Goal: Task Accomplishment & Management: Complete application form

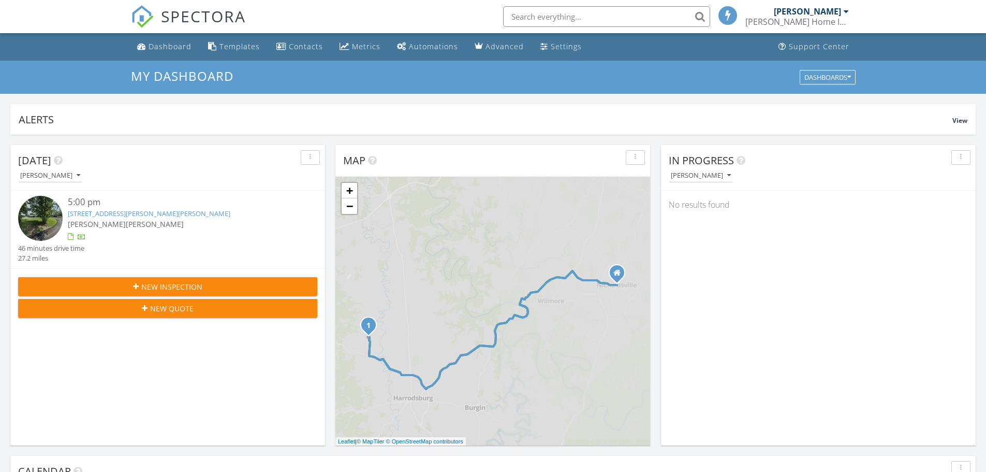
scroll to position [5, 5]
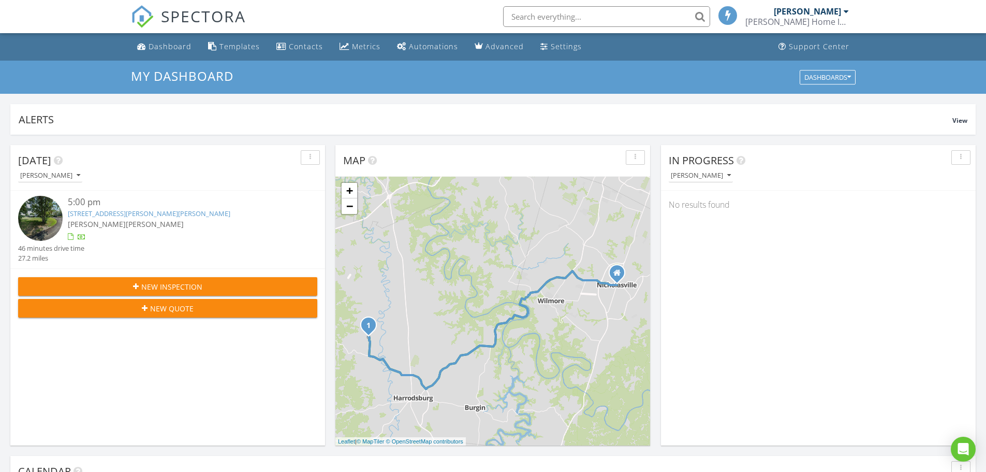
drag, startPoint x: 214, startPoint y: 267, endPoint x: 201, endPoint y: 293, distance: 29.2
click at [203, 280] on div "Today Clay Harrison 5:00 pm 1292 Jackson Pike, Harrodsburg, KY 40330 Jacob Kerf…" at bounding box center [167, 235] width 315 height 181
click at [202, 285] on div "New Inspection" at bounding box center [167, 286] width 283 height 11
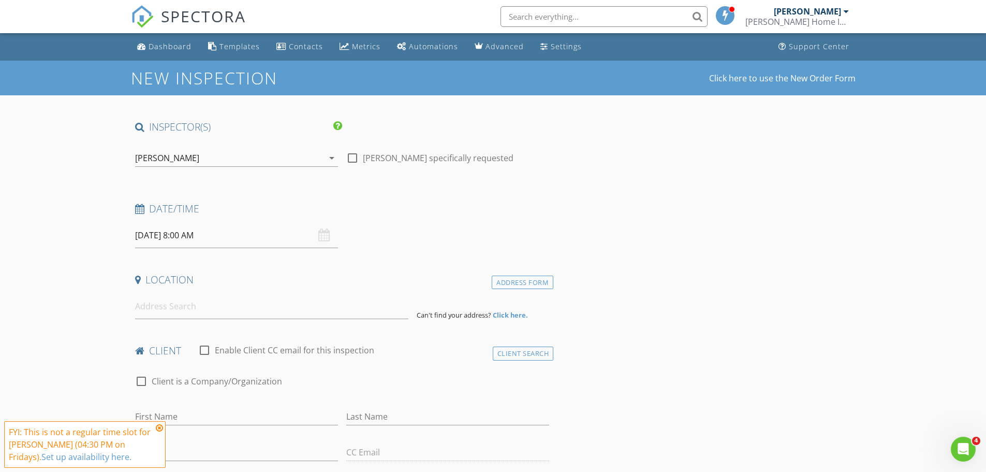
click at [238, 161] on div "[PERSON_NAME]" at bounding box center [229, 158] width 188 height 17
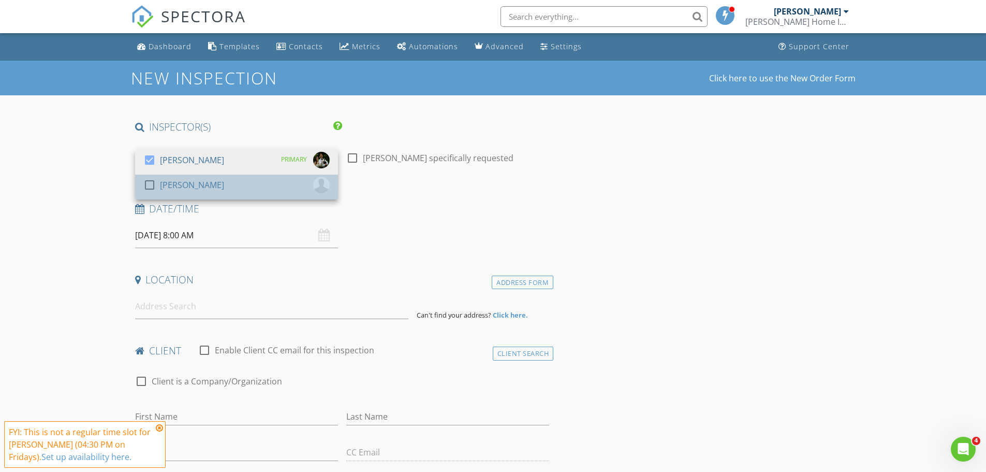
click at [194, 188] on div "[PERSON_NAME]" at bounding box center [192, 184] width 64 height 17
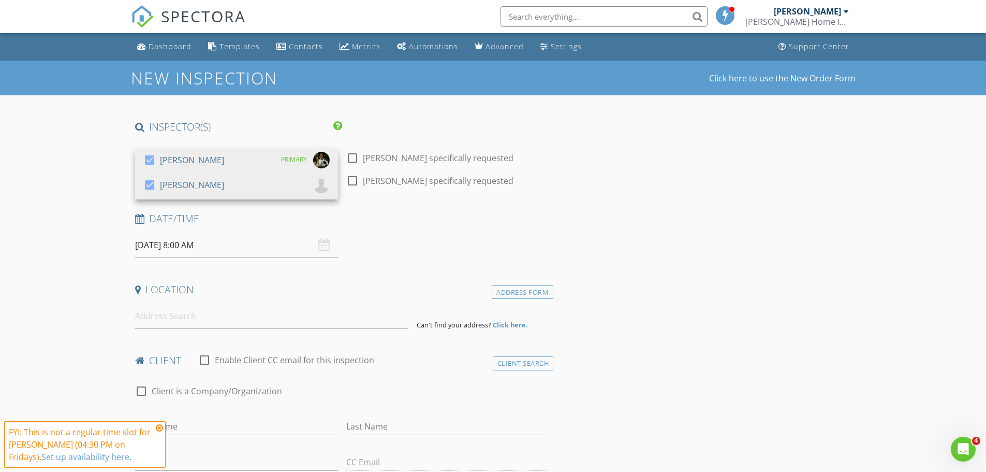
click at [249, 247] on input "08/29/2025 8:00 AM" at bounding box center [236, 244] width 203 height 25
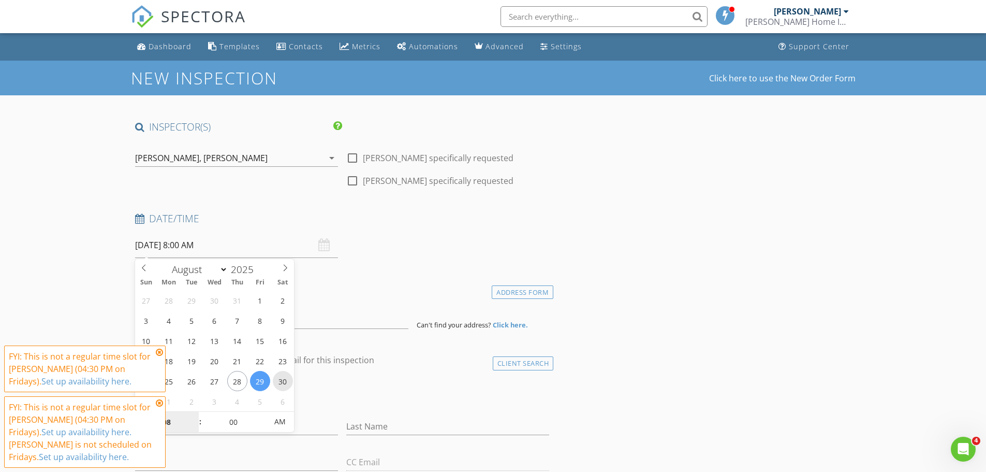
type input "08/30/2025 8:00 AM"
type input "09"
type input "[DATE] 9:00 AM"
click at [194, 415] on span at bounding box center [195, 416] width 7 height 10
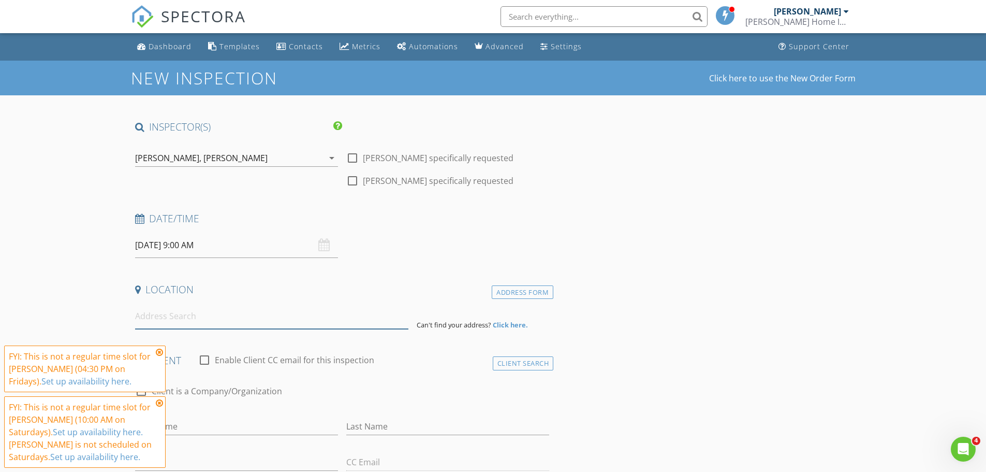
click at [309, 319] on input at bounding box center [271, 315] width 273 height 25
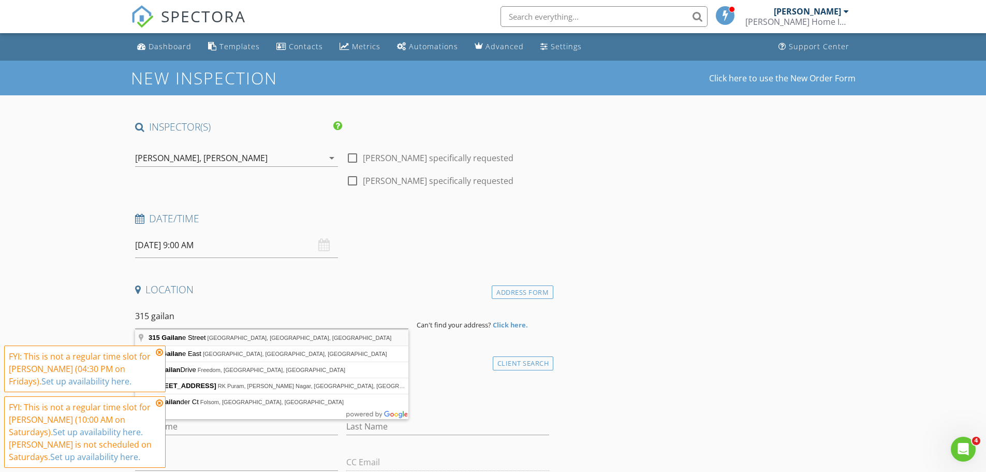
type input "315 Gailane Street, Lawrenceburg, KY, USA"
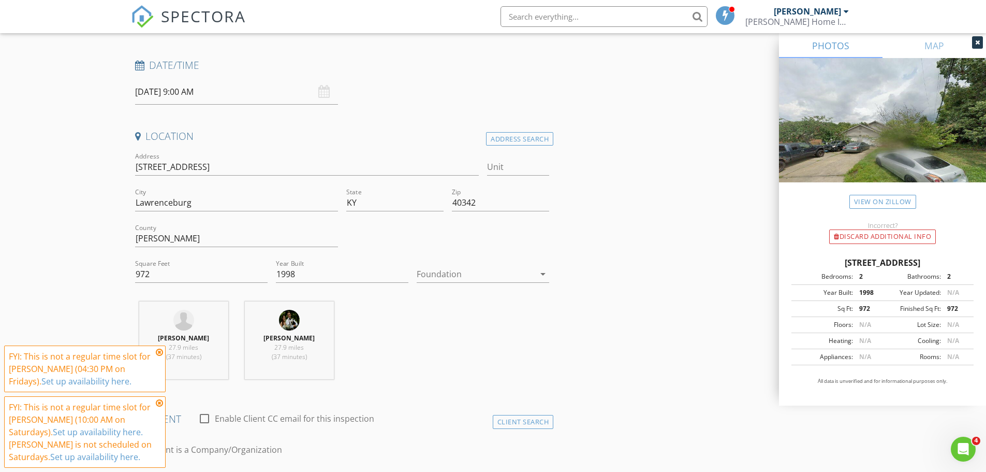
scroll to position [155, 0]
click at [459, 271] on div at bounding box center [476, 271] width 118 height 17
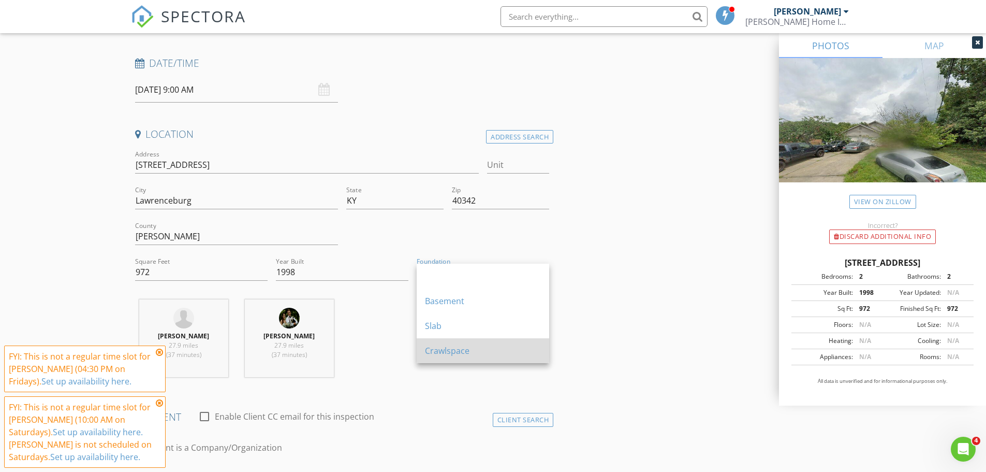
click at [456, 343] on div "Crawlspace" at bounding box center [483, 350] width 116 height 25
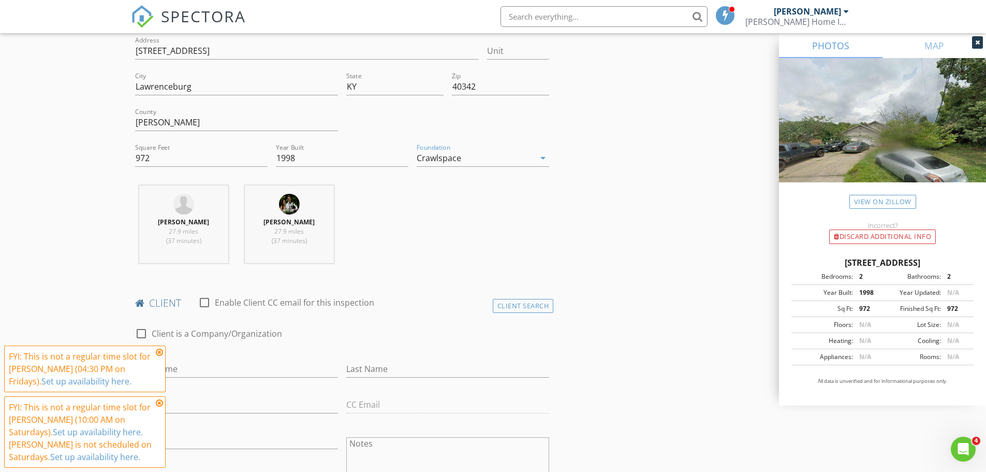
scroll to position [311, 0]
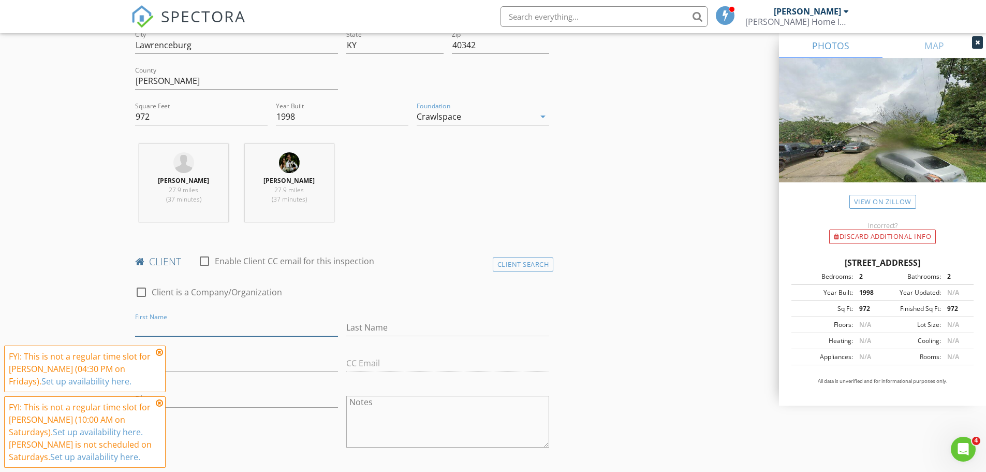
click at [201, 331] on input "First Name" at bounding box center [236, 327] width 203 height 17
type input "[PERSON_NAME]"
click at [161, 350] on icon at bounding box center [159, 352] width 7 height 8
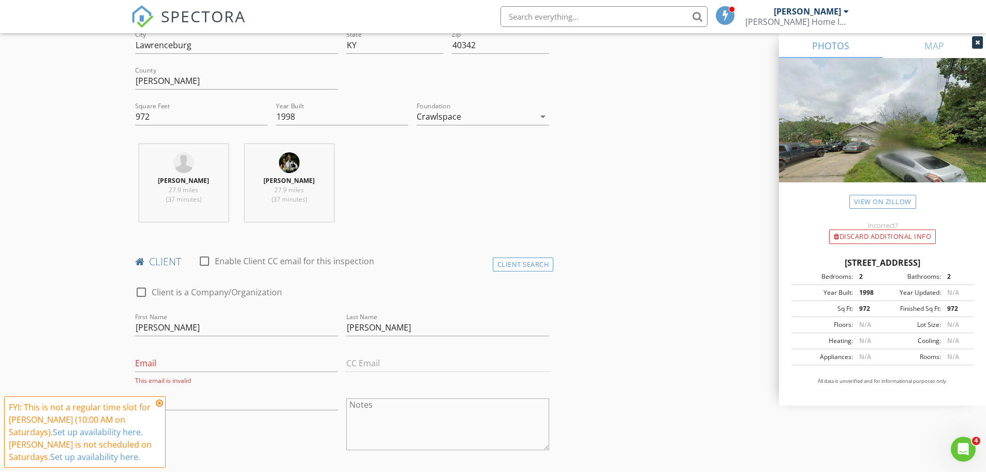
click at [157, 403] on icon at bounding box center [159, 403] width 7 height 8
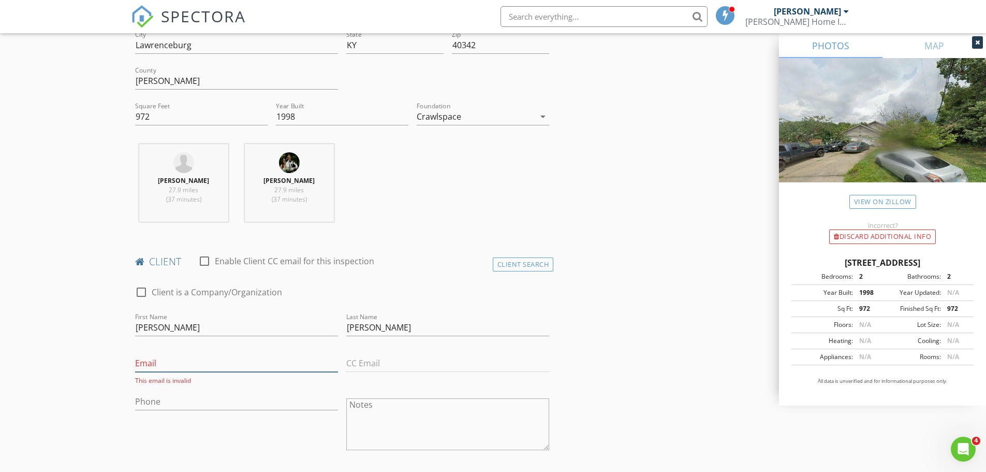
click at [184, 357] on input "Email" at bounding box center [236, 363] width 203 height 17
paste input "[EMAIL_ADDRESS][DOMAIN_NAME]"
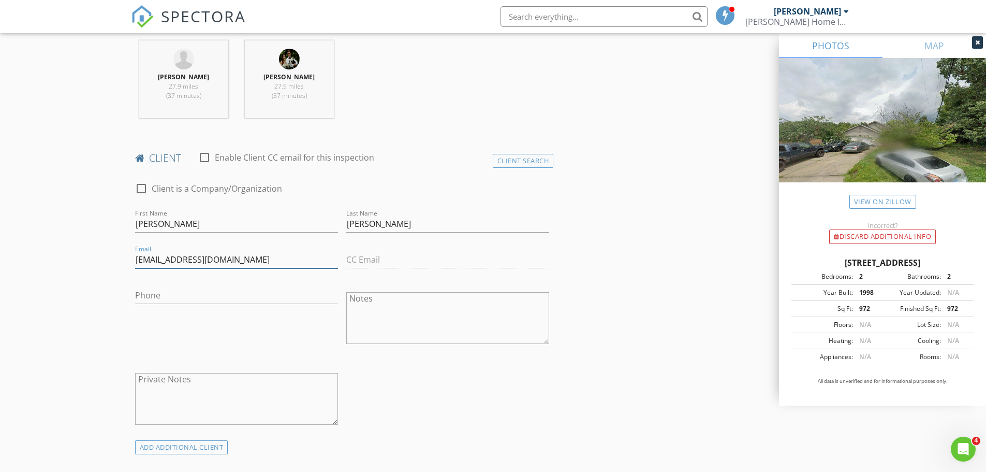
scroll to position [466, 0]
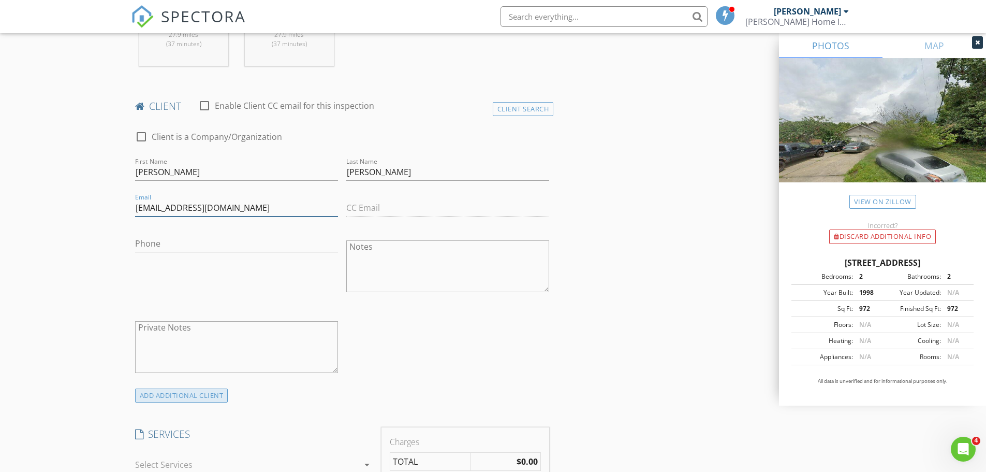
type input "[EMAIL_ADDRESS][DOMAIN_NAME]"
click at [179, 398] on div "ADD ADDITIONAL client" at bounding box center [181, 395] width 93 height 14
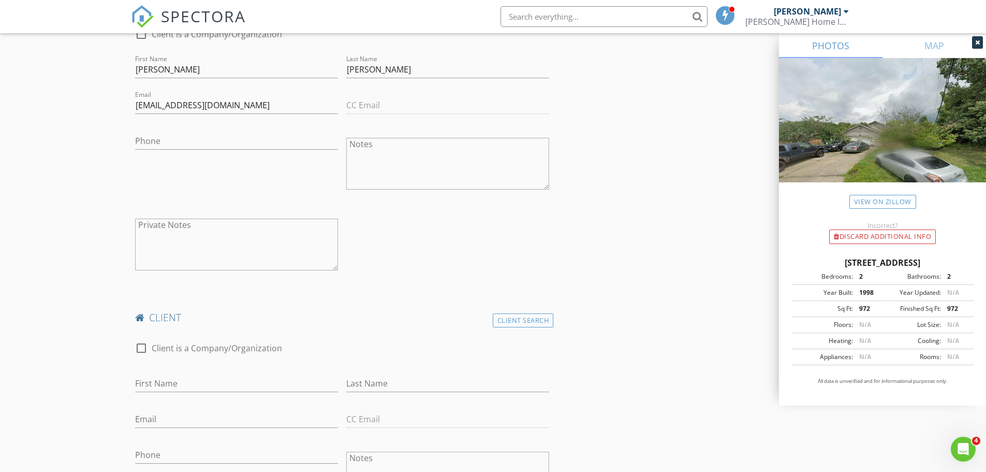
scroll to position [569, 0]
click at [185, 388] on input "First Name" at bounding box center [236, 382] width 203 height 17
type input "[PERSON_NAME]"
type input "B"
click at [272, 434] on div at bounding box center [236, 434] width 203 height 6
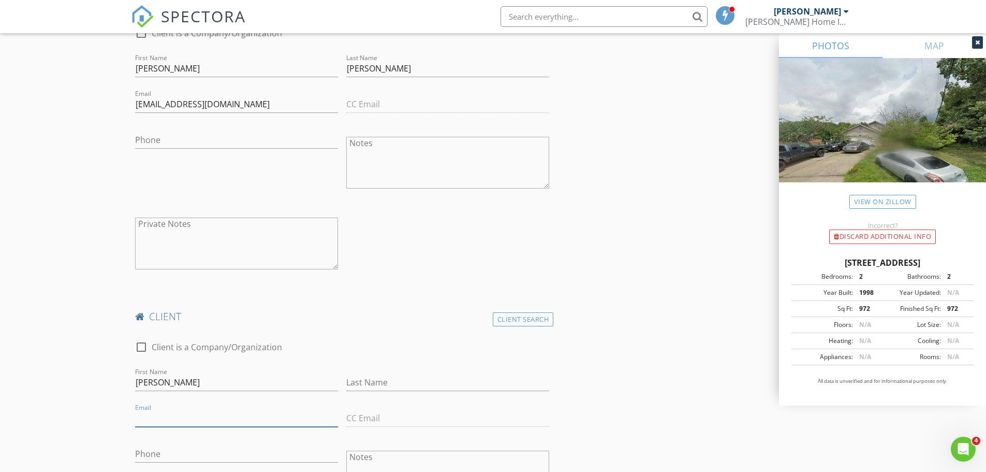
click at [274, 421] on input "Email" at bounding box center [236, 417] width 203 height 17
paste input "[EMAIL_ADDRESS][DOMAIN_NAME]"
type input "[EMAIL_ADDRESS][DOMAIN_NAME]"
click at [211, 450] on input "Phone" at bounding box center [236, 453] width 203 height 17
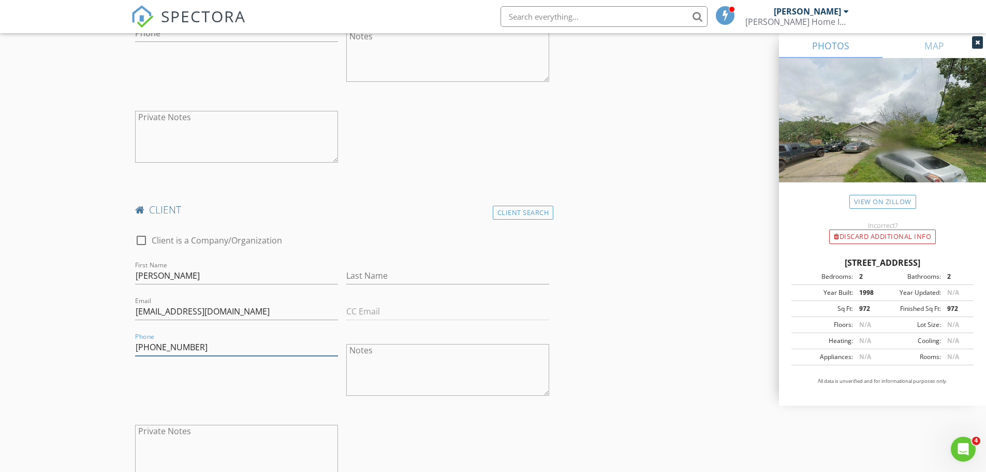
scroll to position [828, 0]
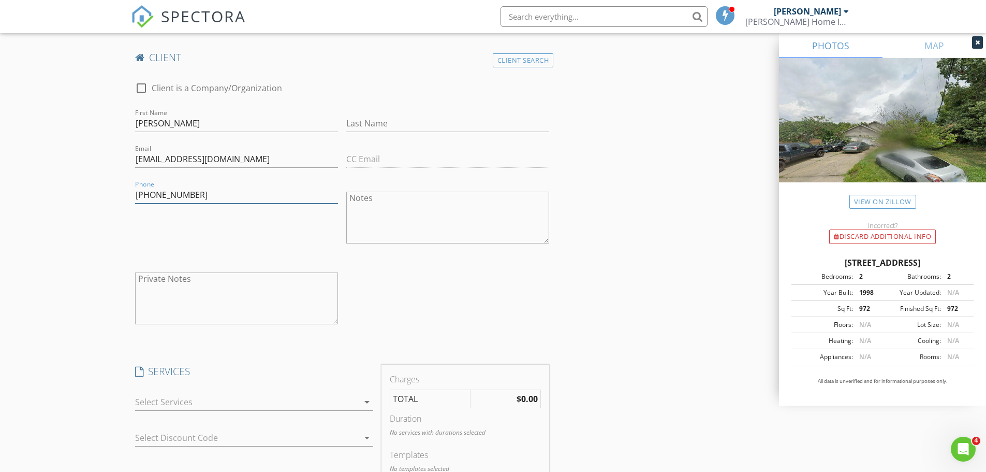
type input "[PHONE_NUMBER]"
click at [266, 403] on div at bounding box center [247, 401] width 224 height 17
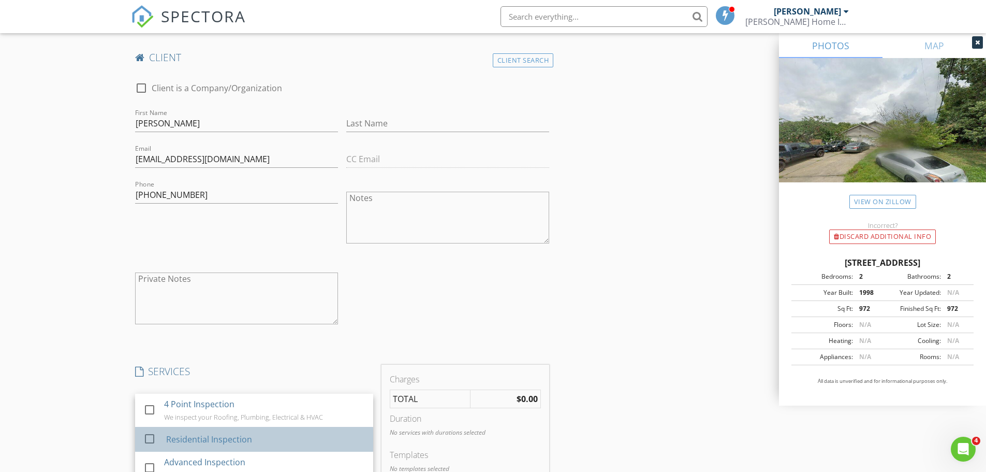
click at [217, 437] on div "Residential Inspection" at bounding box center [209, 439] width 86 height 12
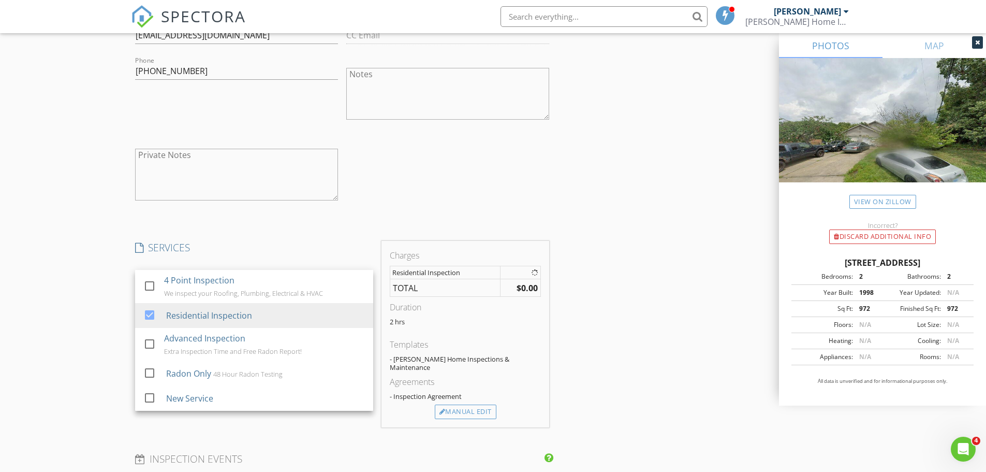
scroll to position [983, 0]
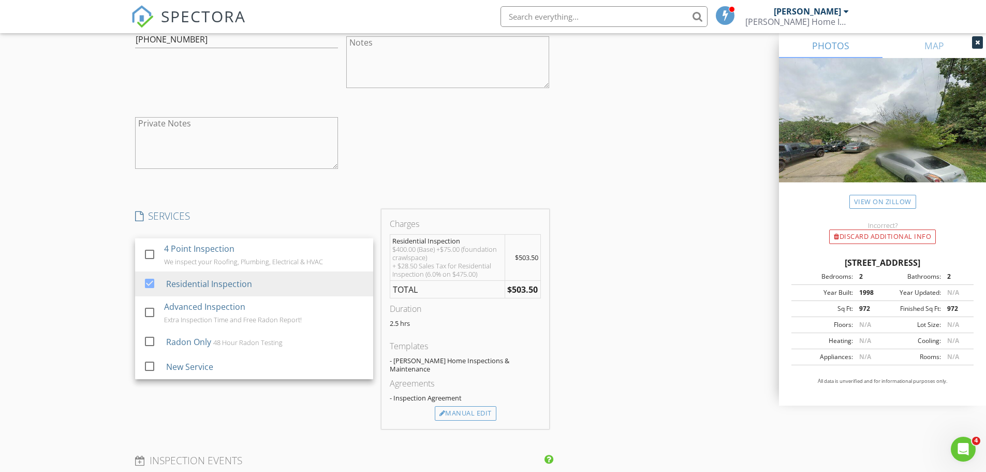
click at [631, 284] on div "INSPECTOR(S) check_box Clay Harrison PRIMARY check_box Jacob Kerfoot Clay Harri…" at bounding box center [493, 201] width 725 height 2128
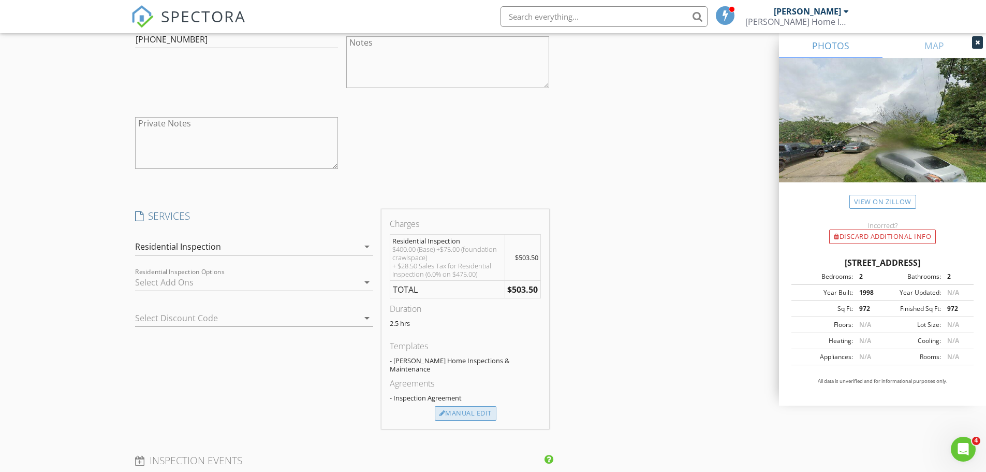
click at [480, 406] on div "Manual Edit" at bounding box center [466, 413] width 62 height 14
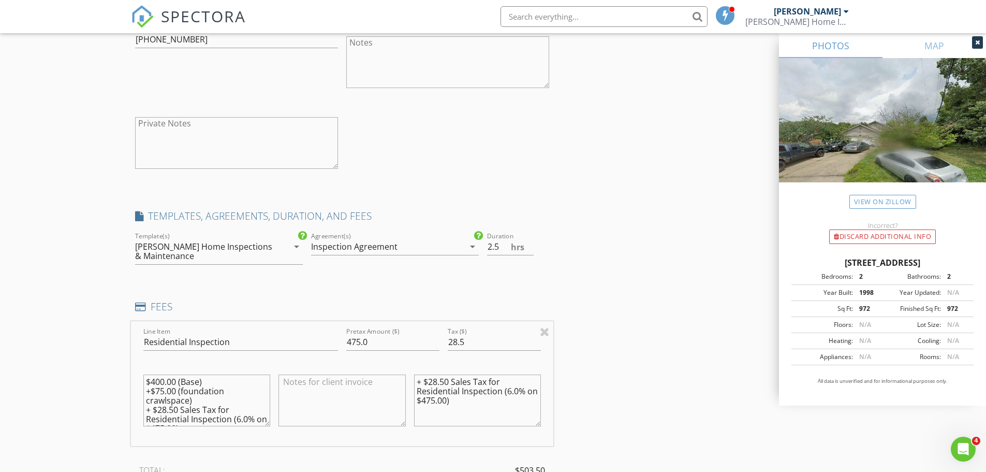
click at [344, 384] on textarea at bounding box center [341, 400] width 127 height 52
click at [327, 382] on textarea "Waived the Travel Fee for Working with Andy" at bounding box center [341, 400] width 127 height 52
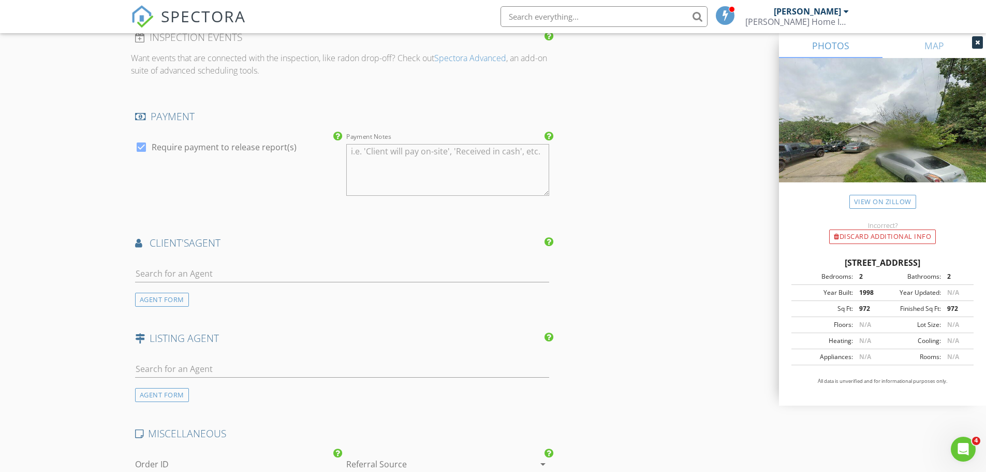
scroll to position [1553, 0]
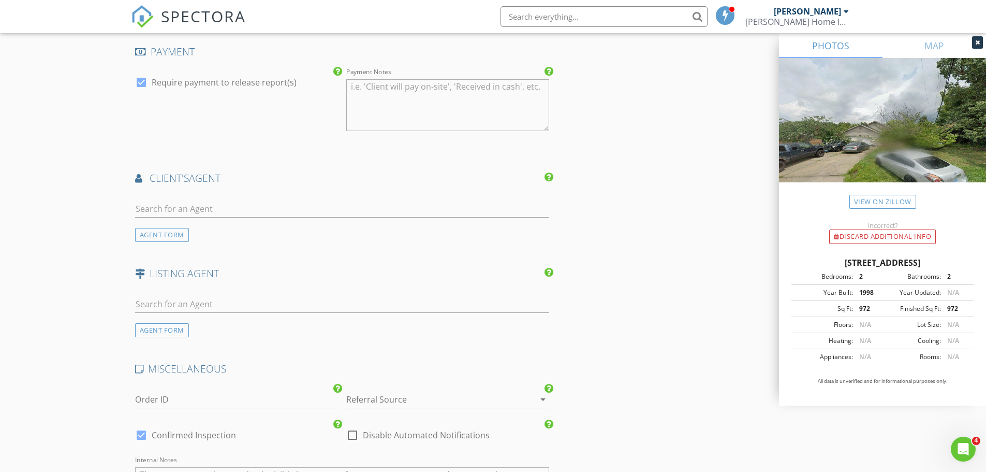
type textarea "Waived the extra Travel Fee for Working with [PERSON_NAME]"
click at [216, 209] on input "text" at bounding box center [342, 208] width 415 height 17
type input "andy"
click at [208, 223] on div "[PERSON_NAME]" at bounding box center [184, 231] width 89 height 17
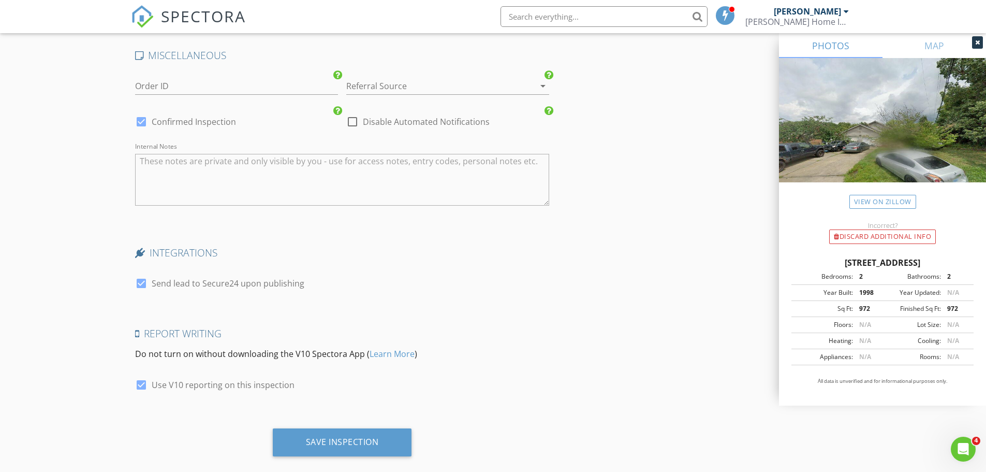
scroll to position [2119, 0]
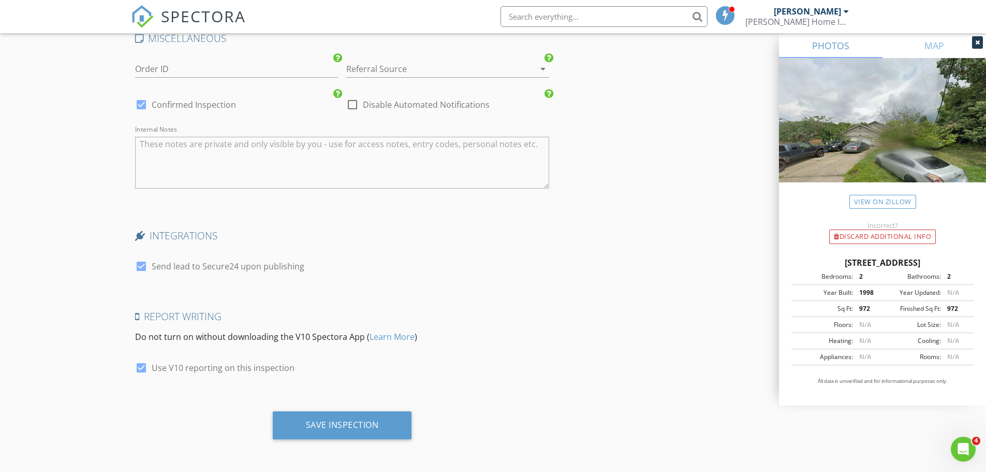
click at [140, 266] on div at bounding box center [142, 266] width 18 height 18
checkbox input "false"
click at [353, 428] on div "Save Inspection" at bounding box center [342, 424] width 73 height 10
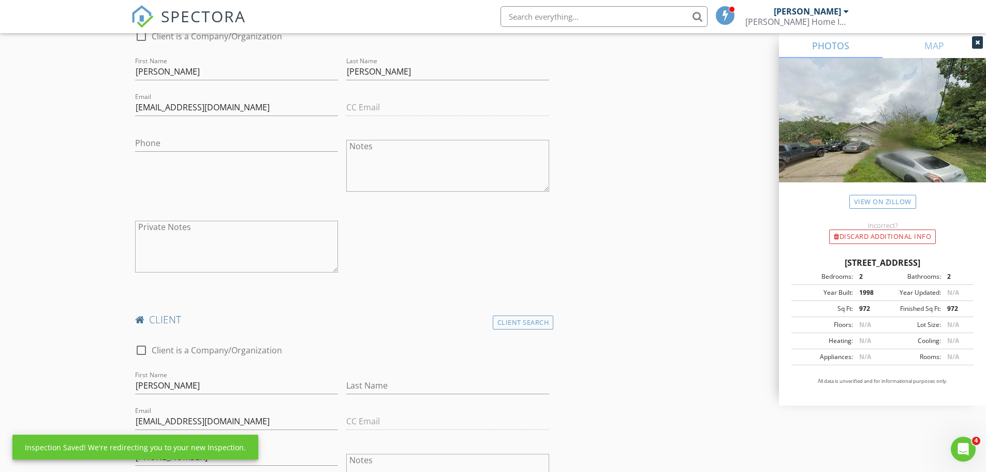
scroll to position [307, 0]
